Goal: Register for event/course

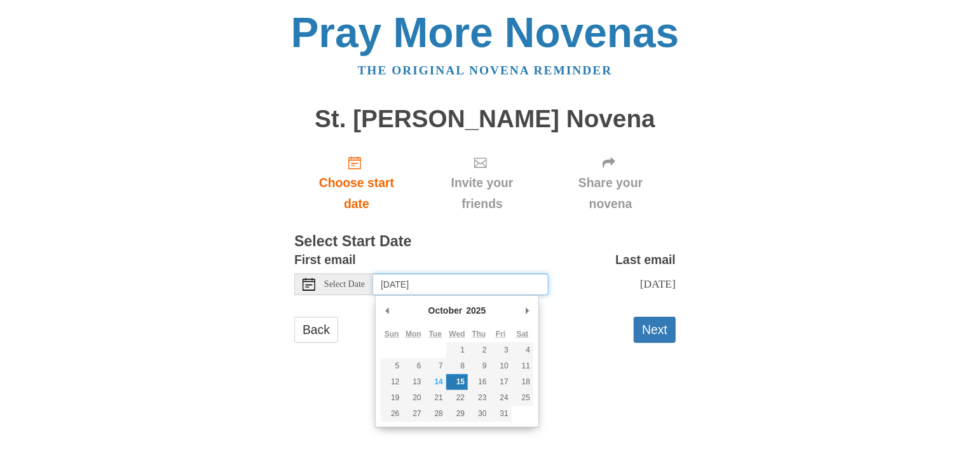
click at [432, 288] on input "Wednesday, October 15th" at bounding box center [460, 284] width 175 height 22
type input "Tuesday, October 14th"
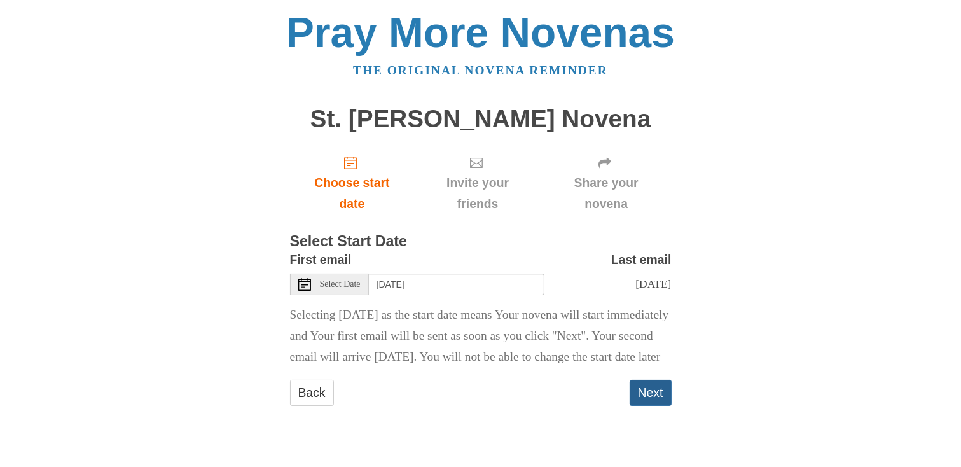
click at [640, 406] on button "Next" at bounding box center [650, 393] width 42 height 26
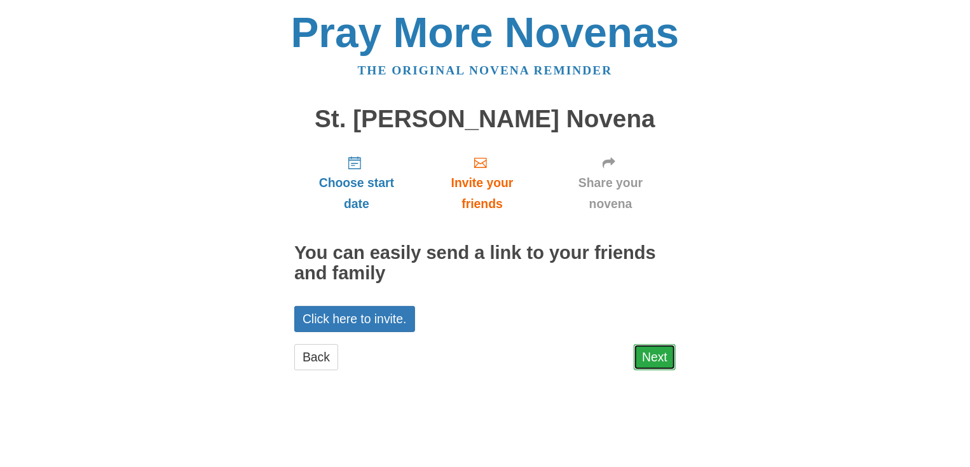
click at [658, 357] on link "Next" at bounding box center [655, 357] width 42 height 26
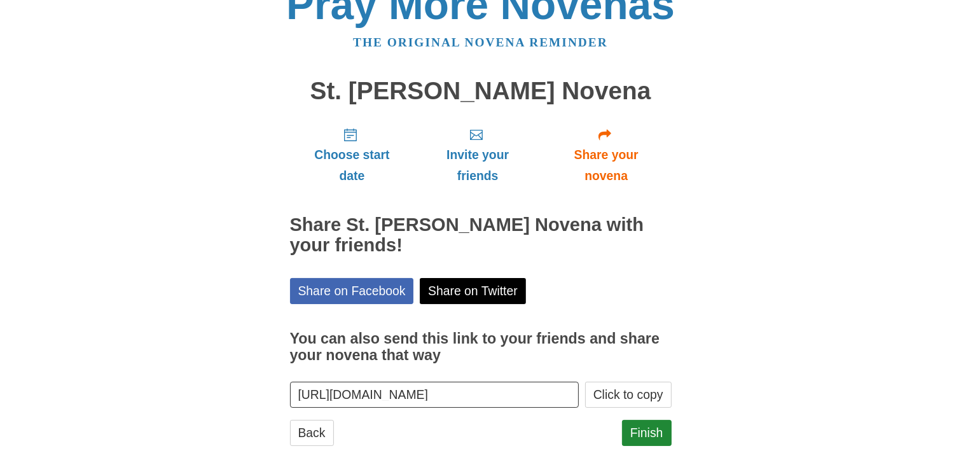
scroll to position [43, 0]
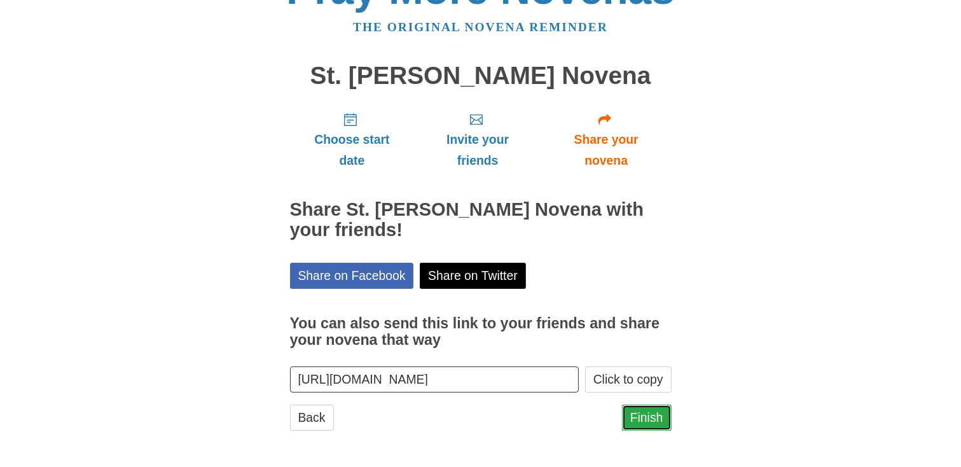
click at [634, 418] on link "Finish" at bounding box center [647, 417] width 50 height 26
